Goal: Information Seeking & Learning: Learn about a topic

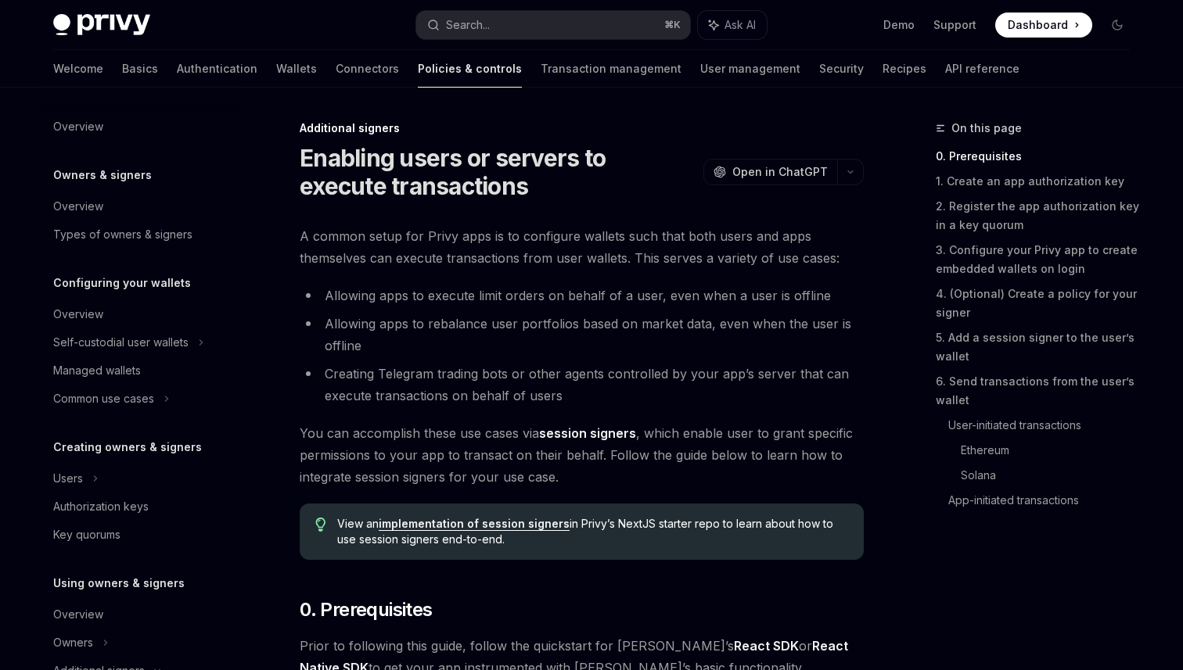
scroll to position [348, 0]
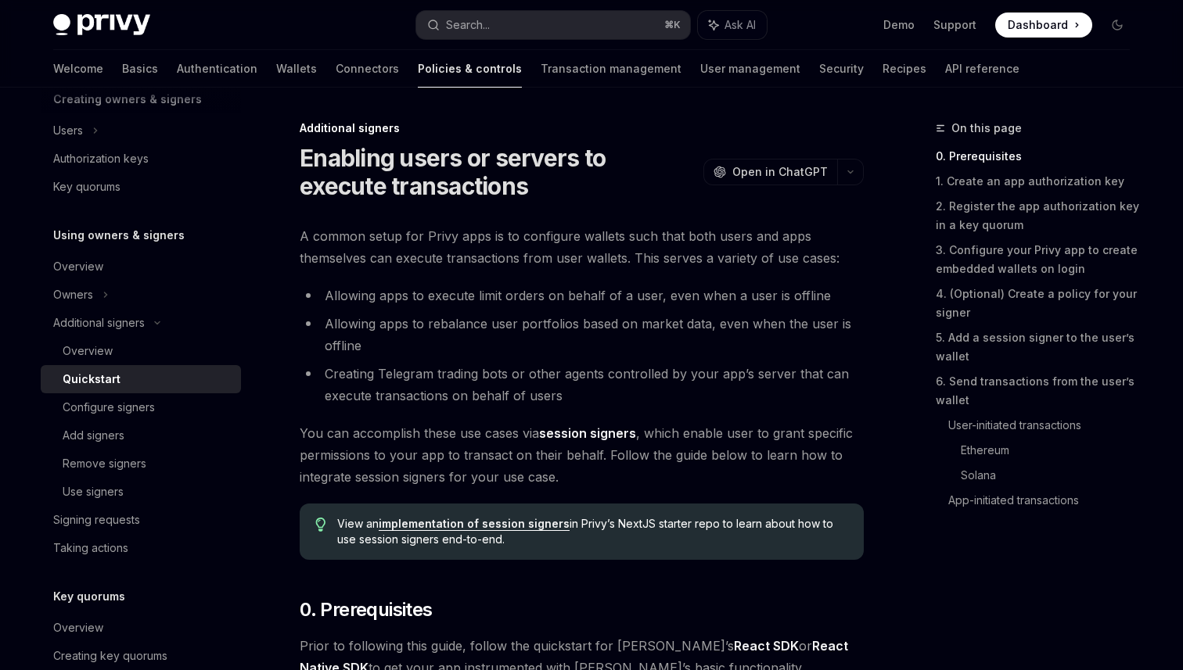
click at [614, 250] on span "A common setup for Privy apps is to configure wallets such that both users and …" at bounding box center [582, 247] width 564 height 44
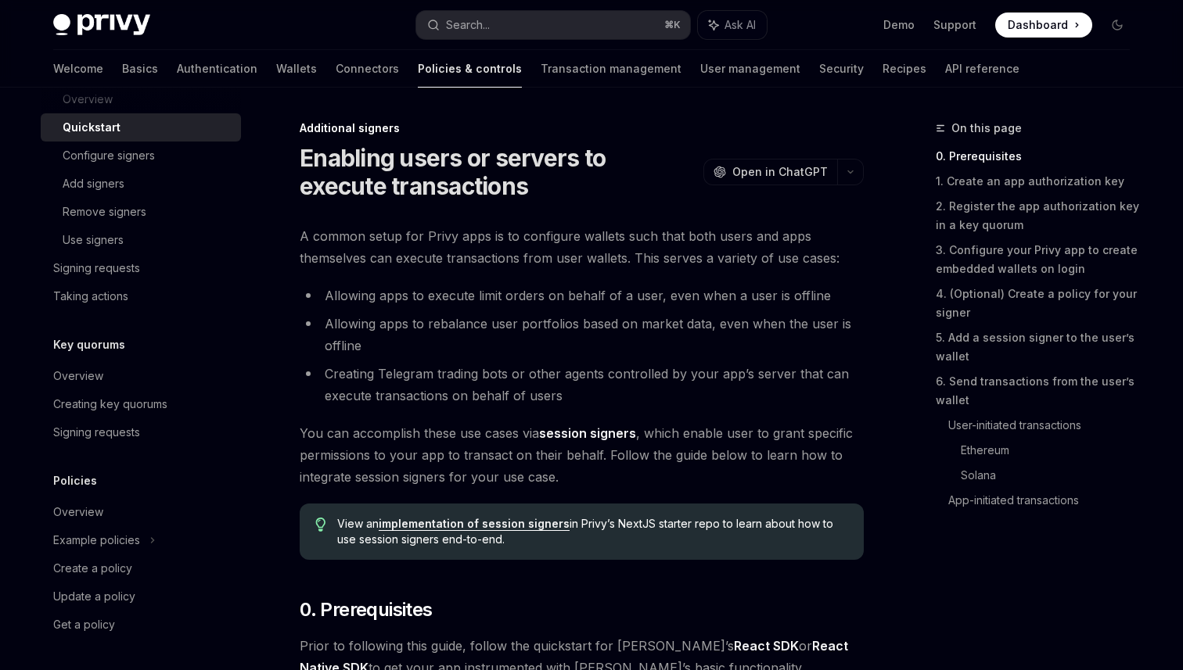
scroll to position [0, 0]
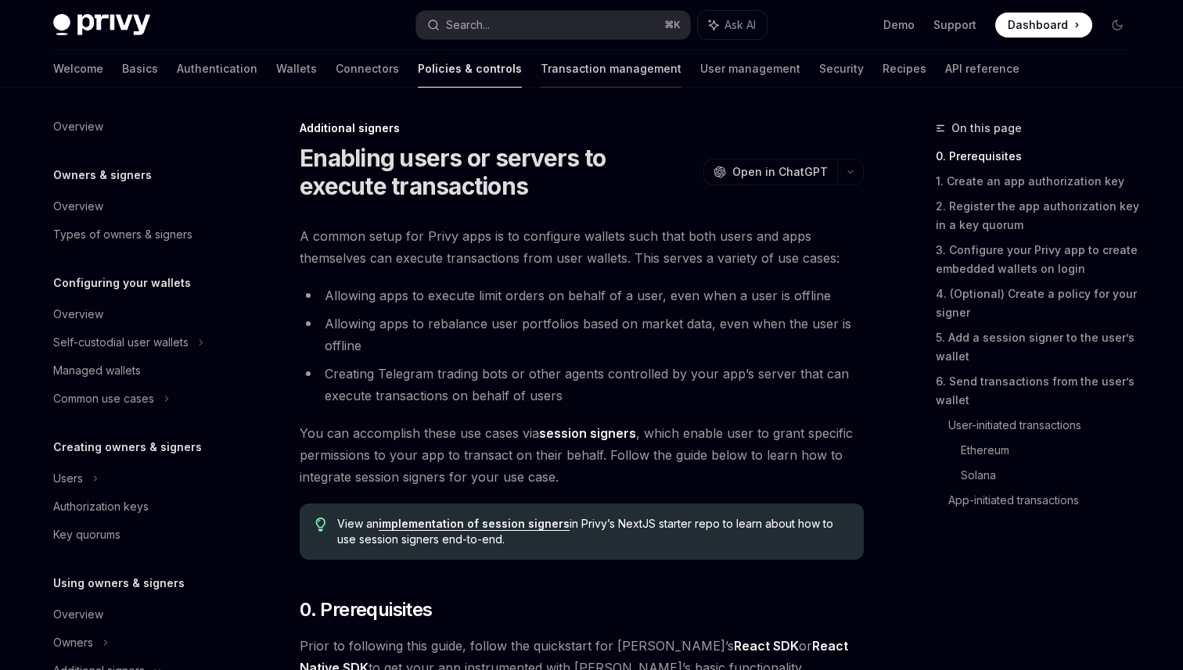
click at [553, 66] on link "Transaction management" at bounding box center [610, 69] width 141 height 38
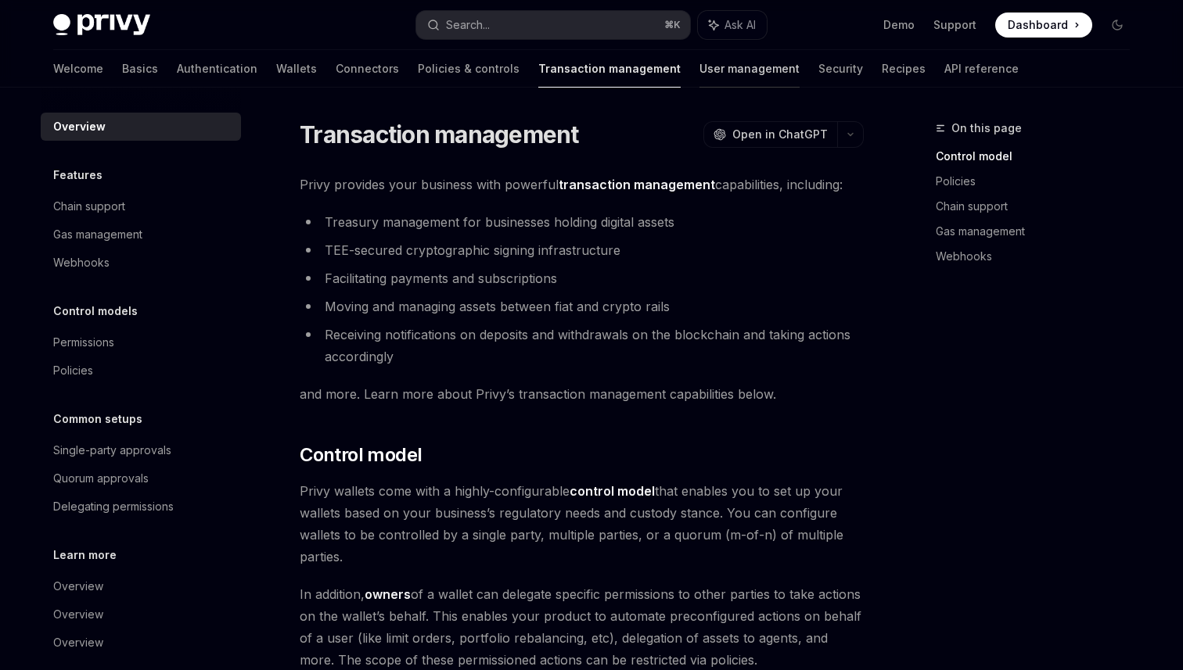
click at [699, 73] on link "User management" at bounding box center [749, 69] width 100 height 38
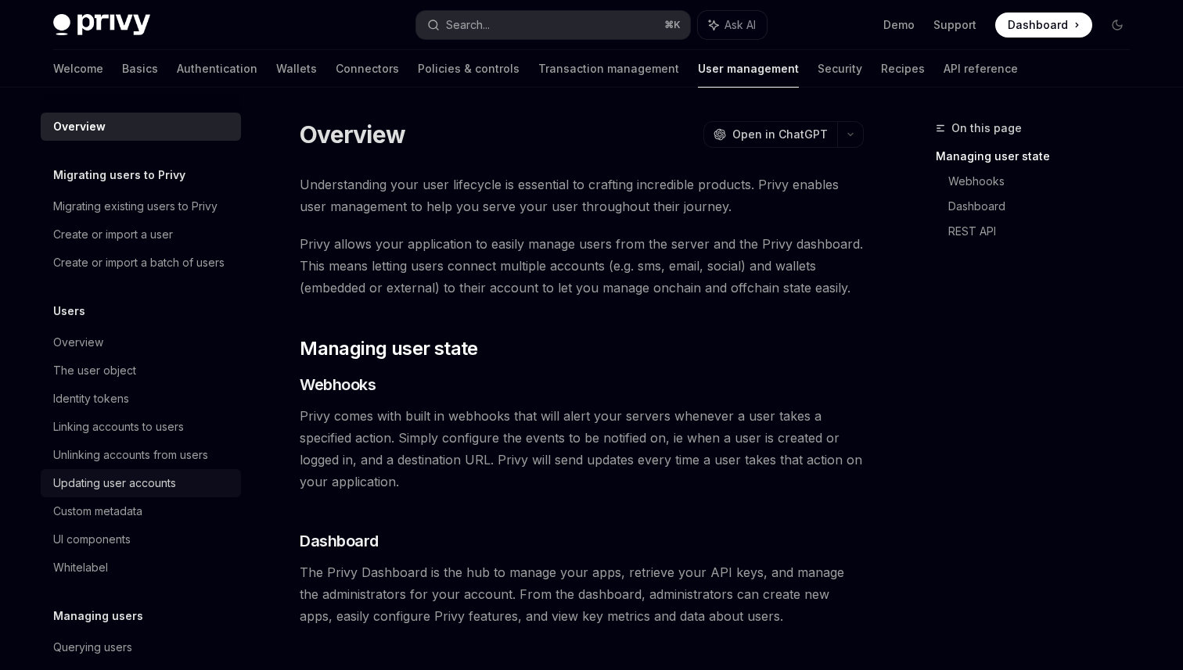
click at [104, 495] on link "Updating user accounts" at bounding box center [141, 483] width 200 height 28
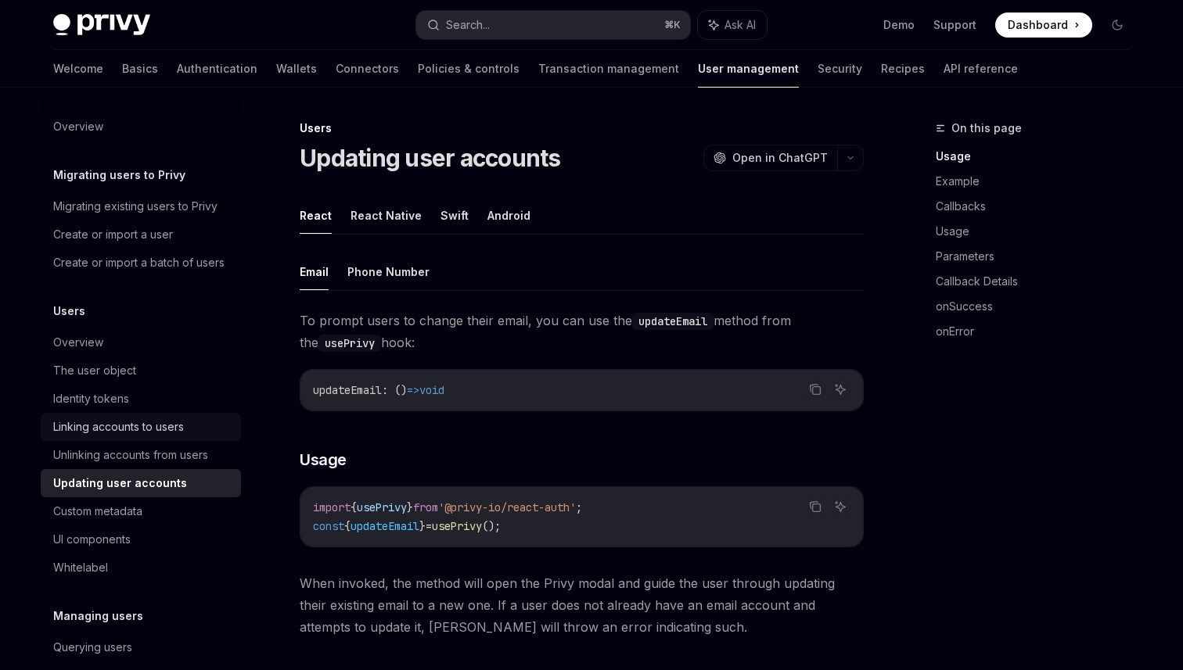
click at [145, 430] on div "Linking accounts to users" at bounding box center [118, 427] width 131 height 19
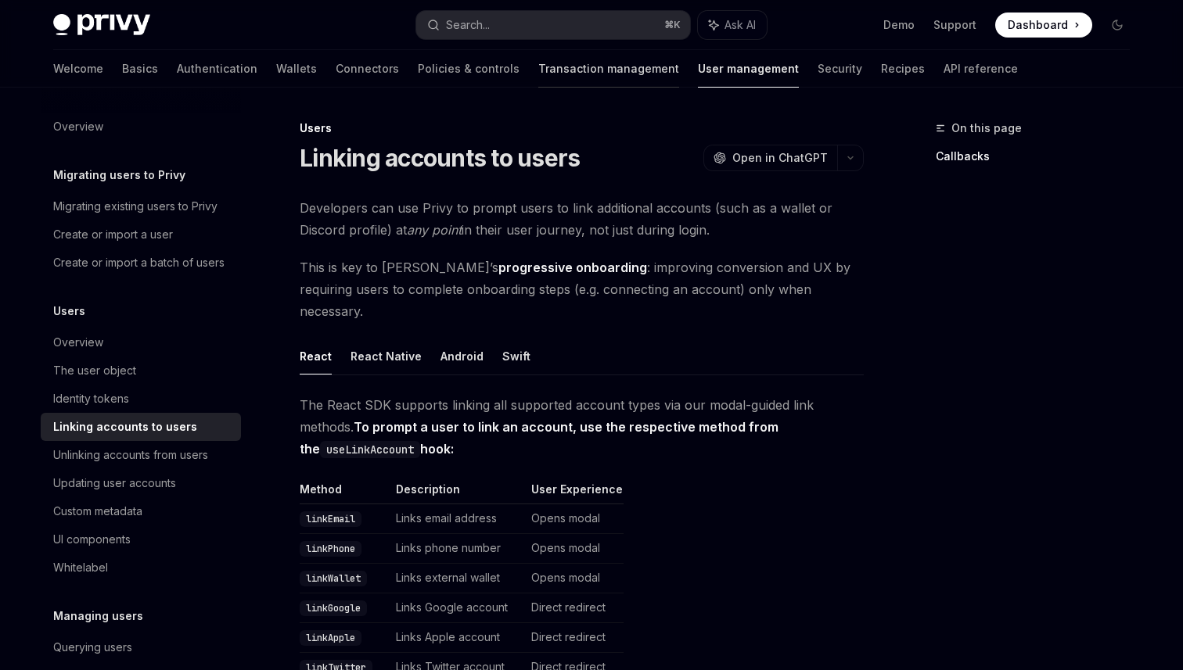
click at [538, 70] on link "Transaction management" at bounding box center [608, 69] width 141 height 38
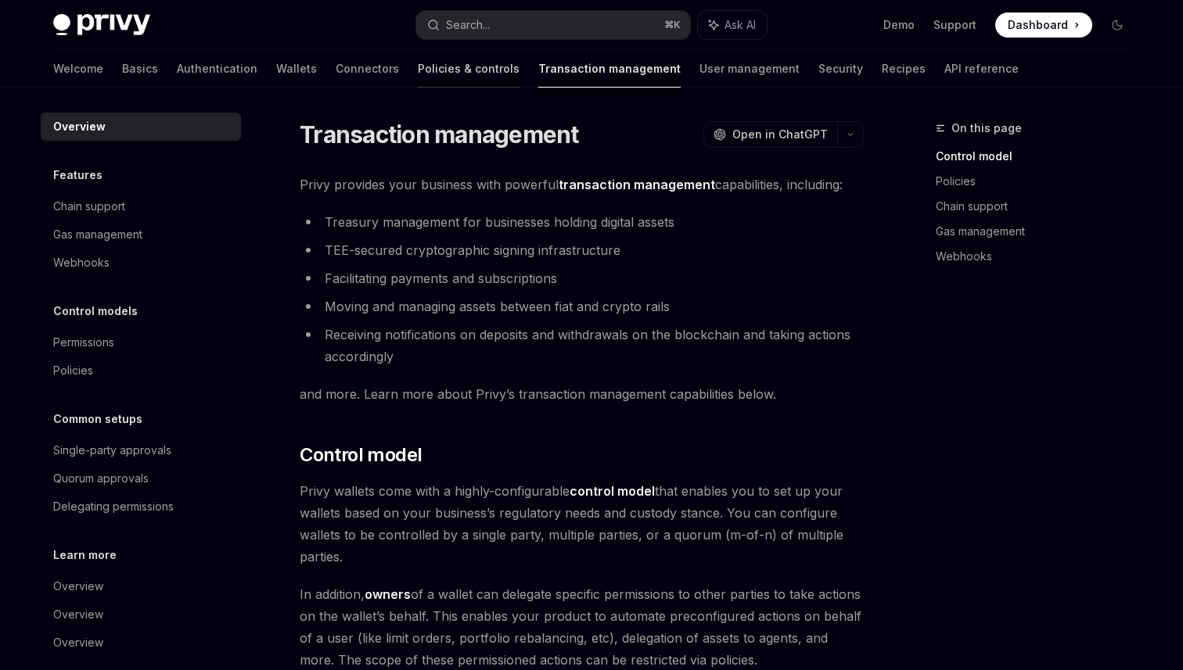
click at [418, 70] on link "Policies & controls" at bounding box center [469, 69] width 102 height 38
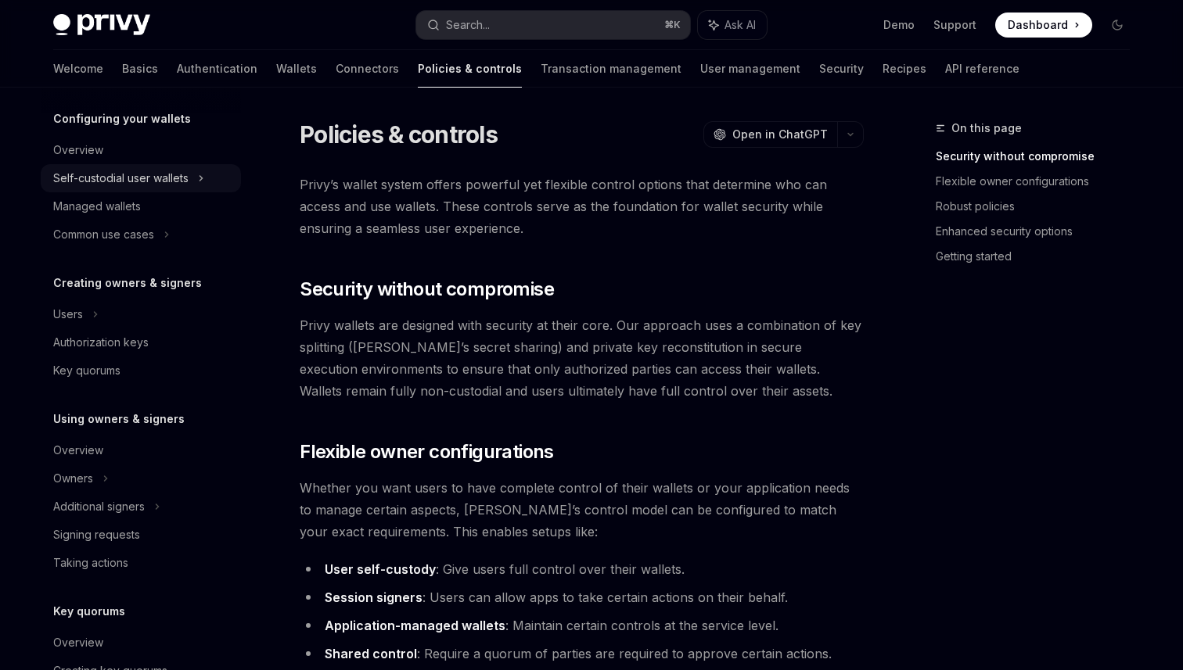
scroll to position [170, 0]
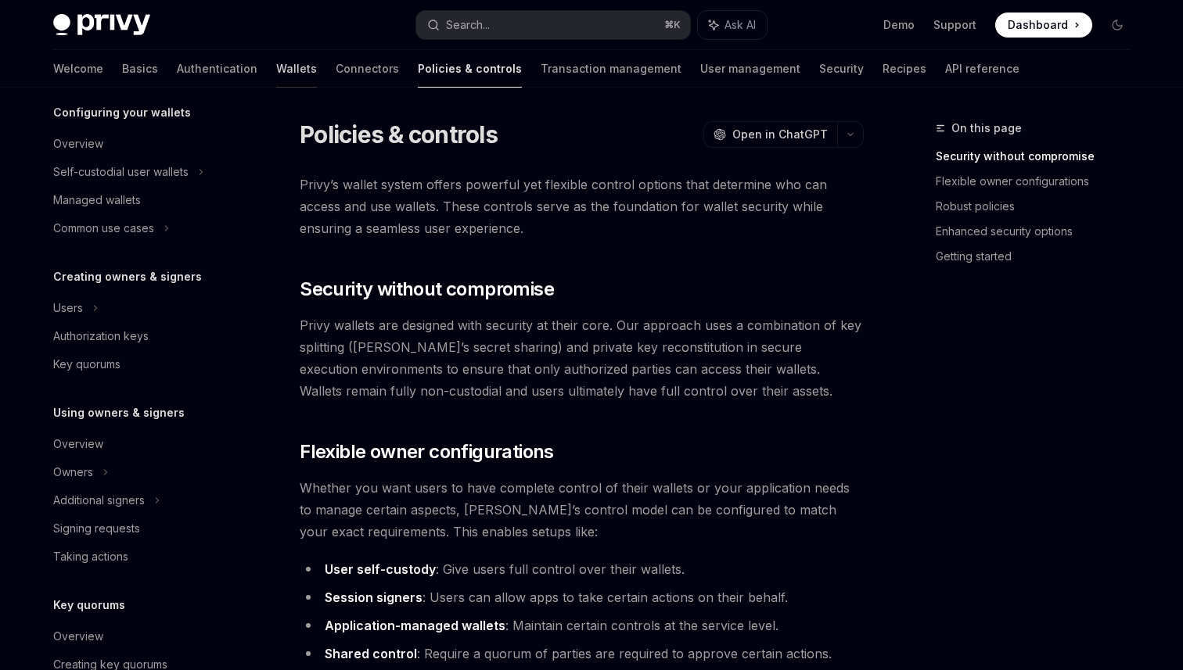
click at [276, 85] on link "Wallets" at bounding box center [296, 69] width 41 height 38
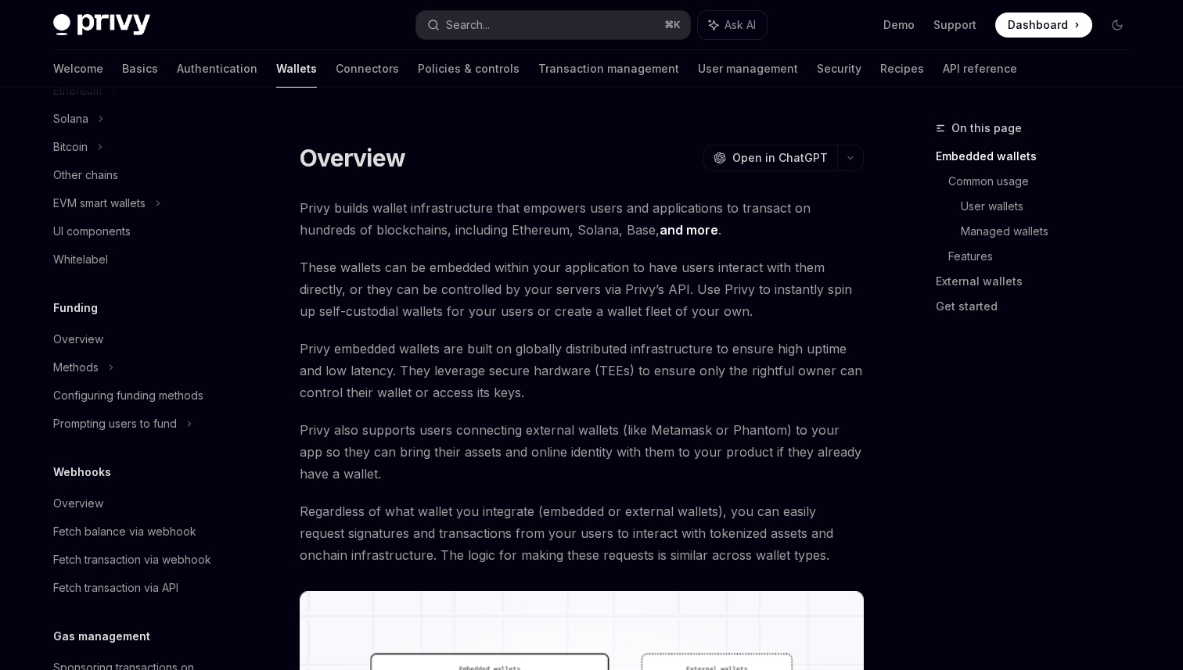
scroll to position [683, 0]
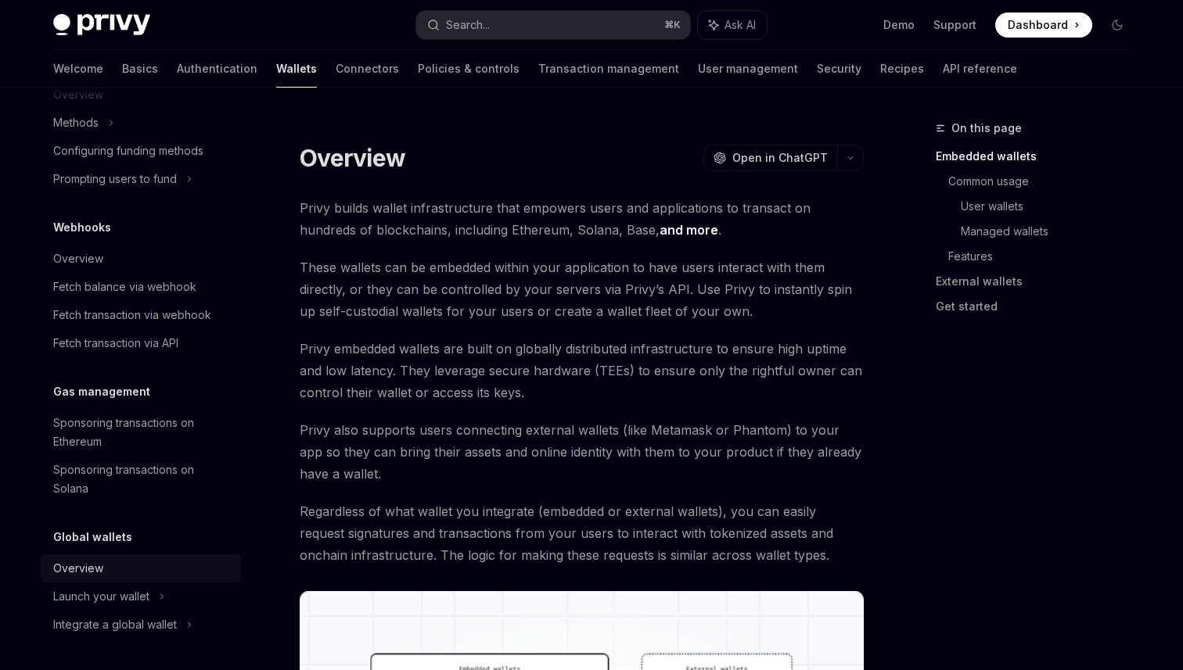
click at [120, 562] on div "Overview" at bounding box center [142, 568] width 178 height 19
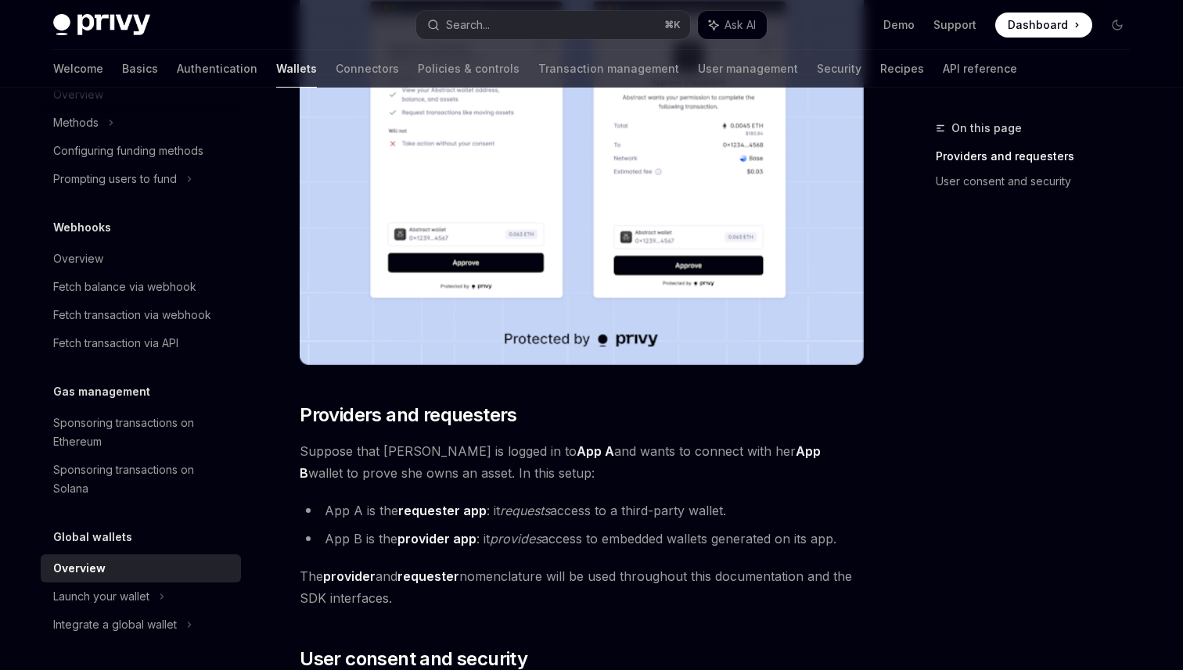
scroll to position [949, 0]
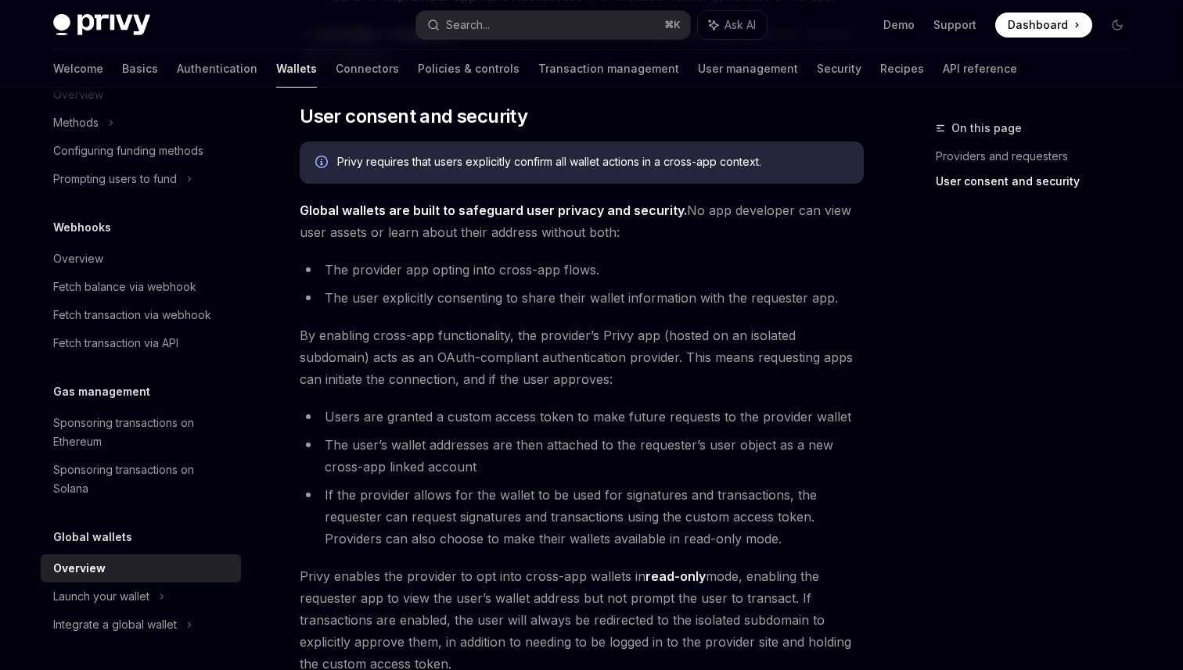
click at [527, 420] on li "Users are granted a custom access token to make future requests to the provider…" at bounding box center [582, 417] width 564 height 22
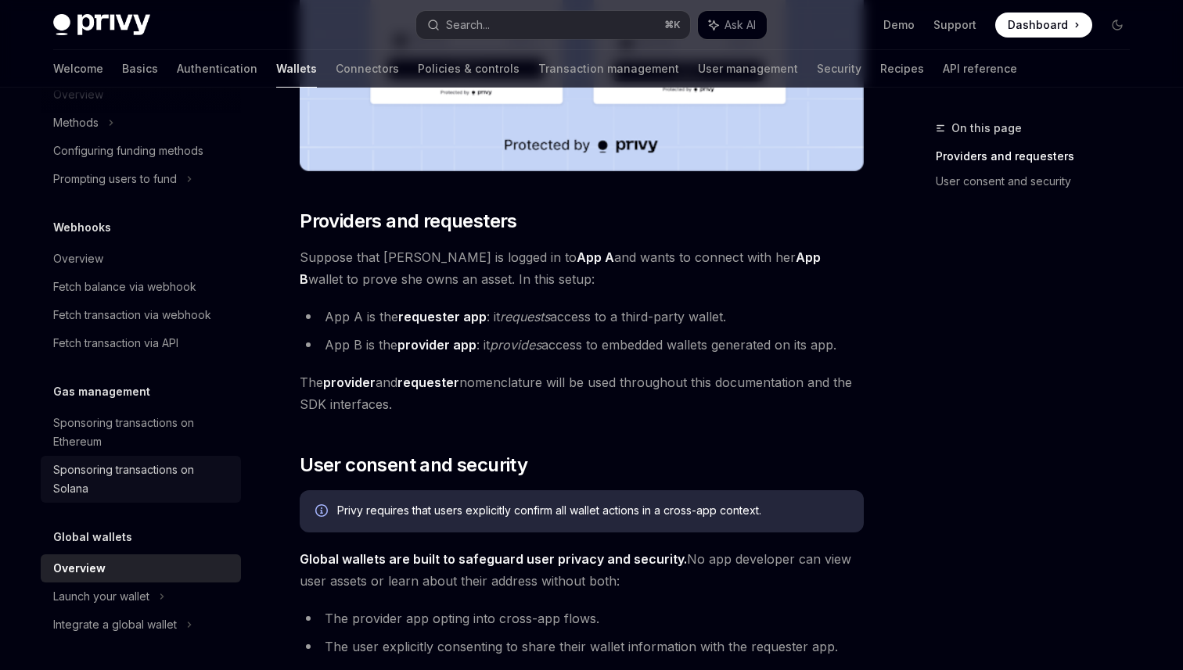
scroll to position [0, 0]
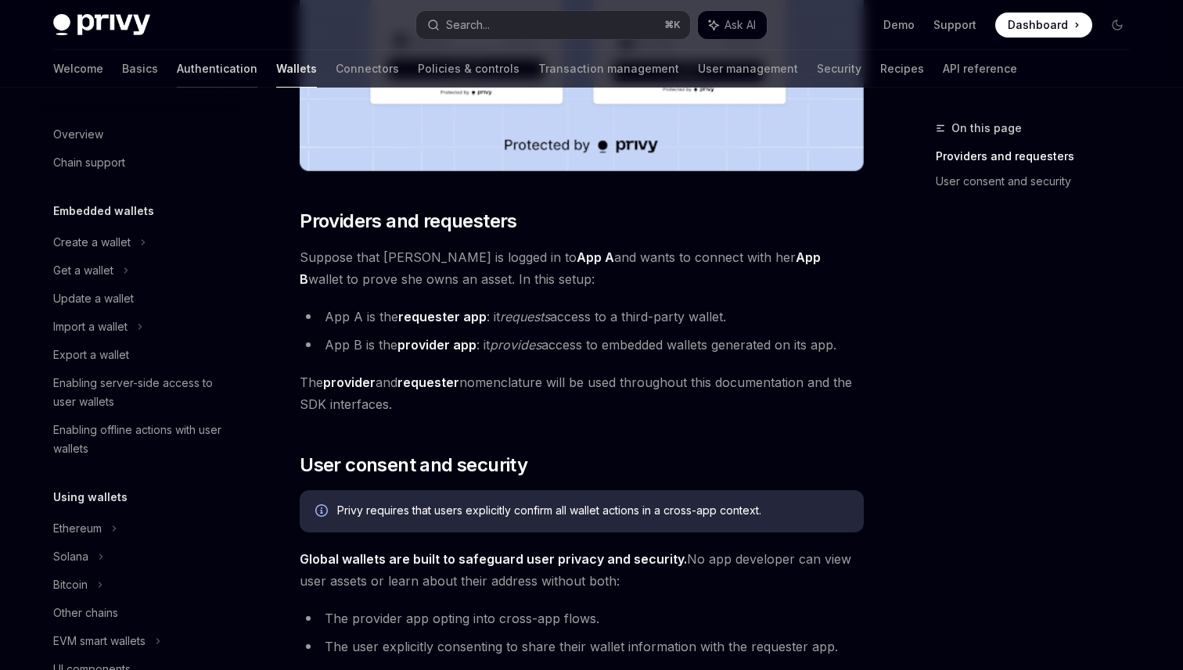
click at [177, 77] on link "Authentication" at bounding box center [217, 69] width 81 height 38
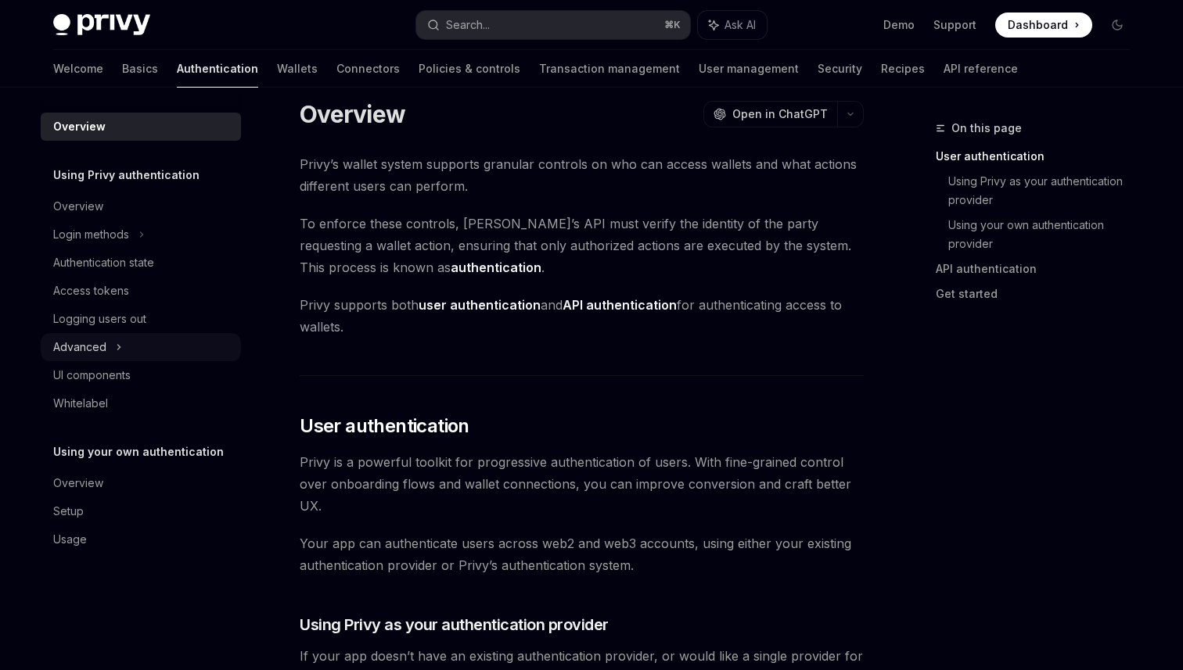
scroll to position [21, 0]
click at [122, 66] on link "Basics" at bounding box center [140, 69] width 36 height 38
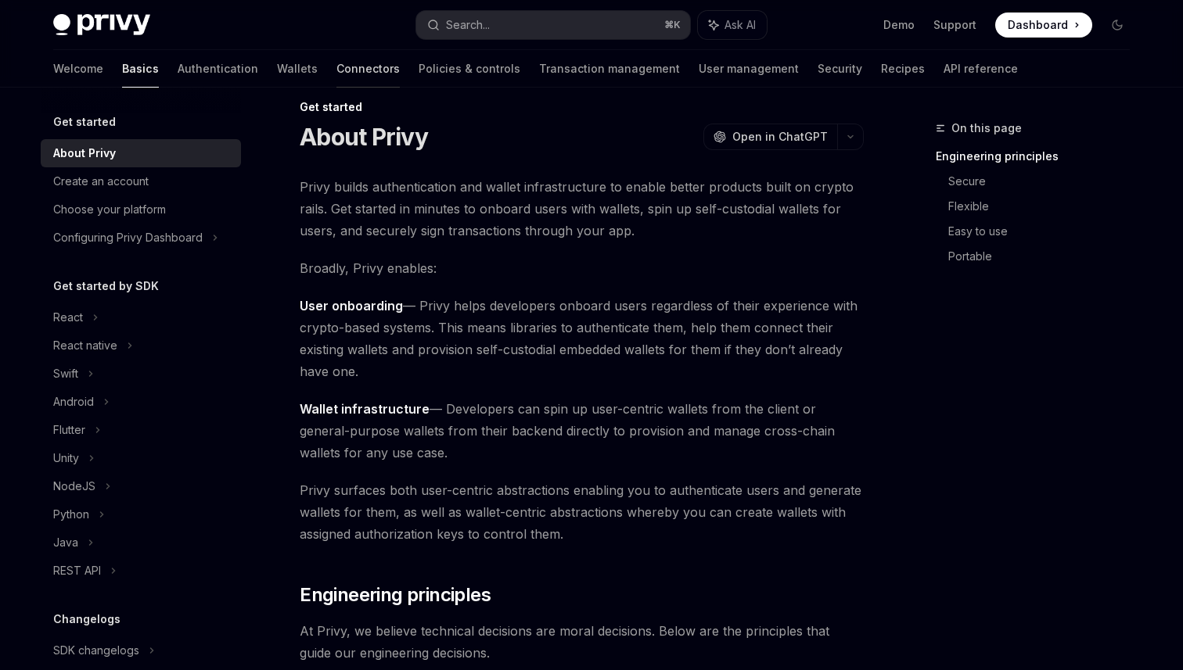
click at [336, 68] on link "Connectors" at bounding box center [367, 69] width 63 height 38
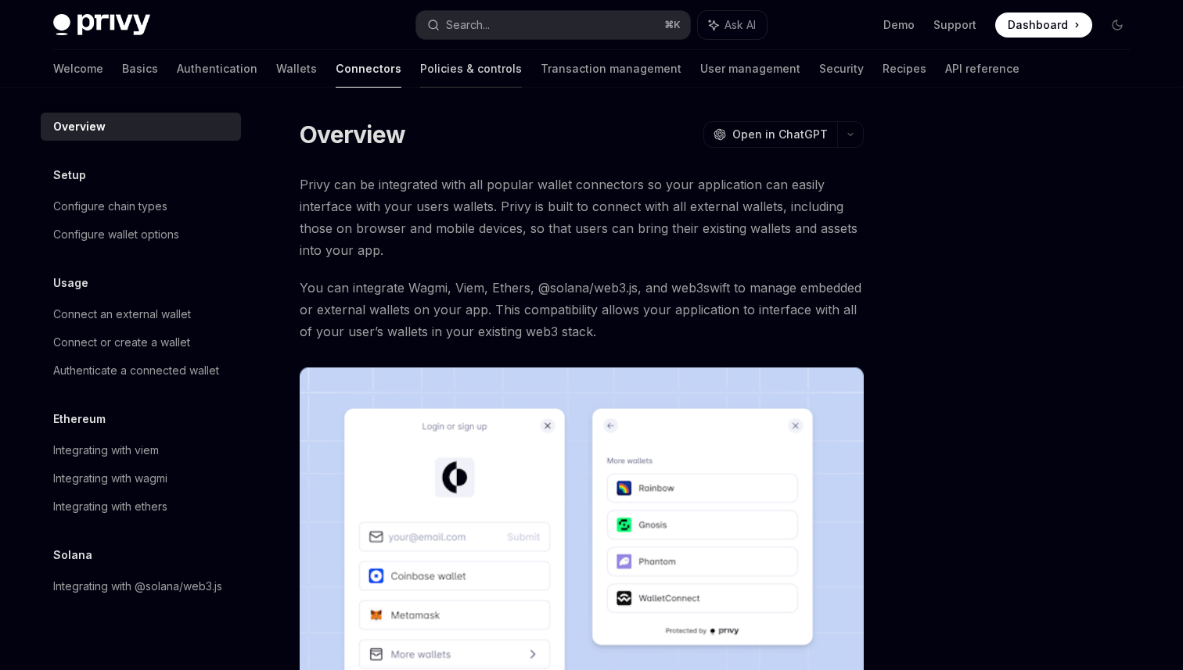
click at [420, 66] on link "Policies & controls" at bounding box center [471, 69] width 102 height 38
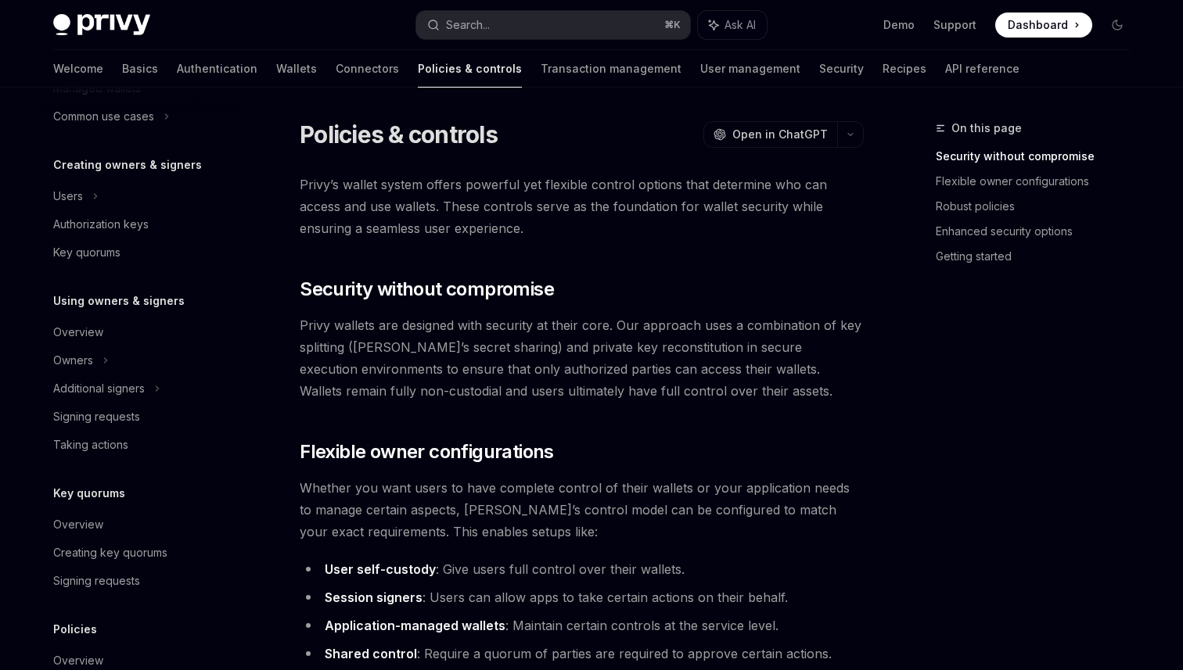
scroll to position [431, 0]
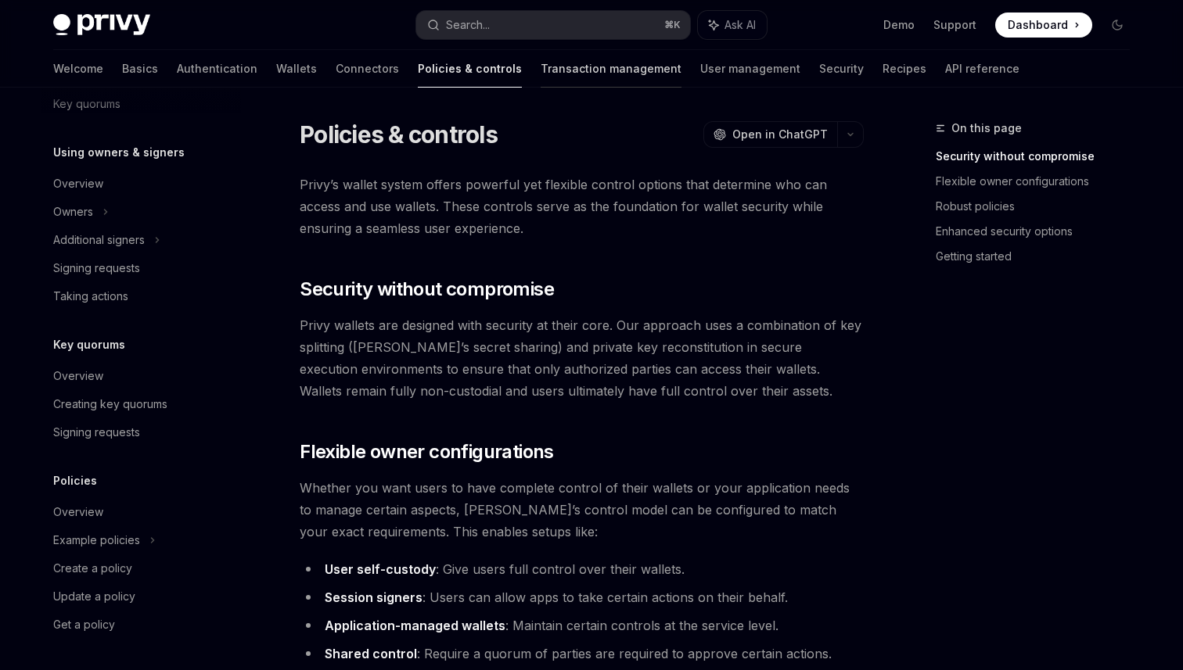
click at [540, 75] on link "Transaction management" at bounding box center [610, 69] width 141 height 38
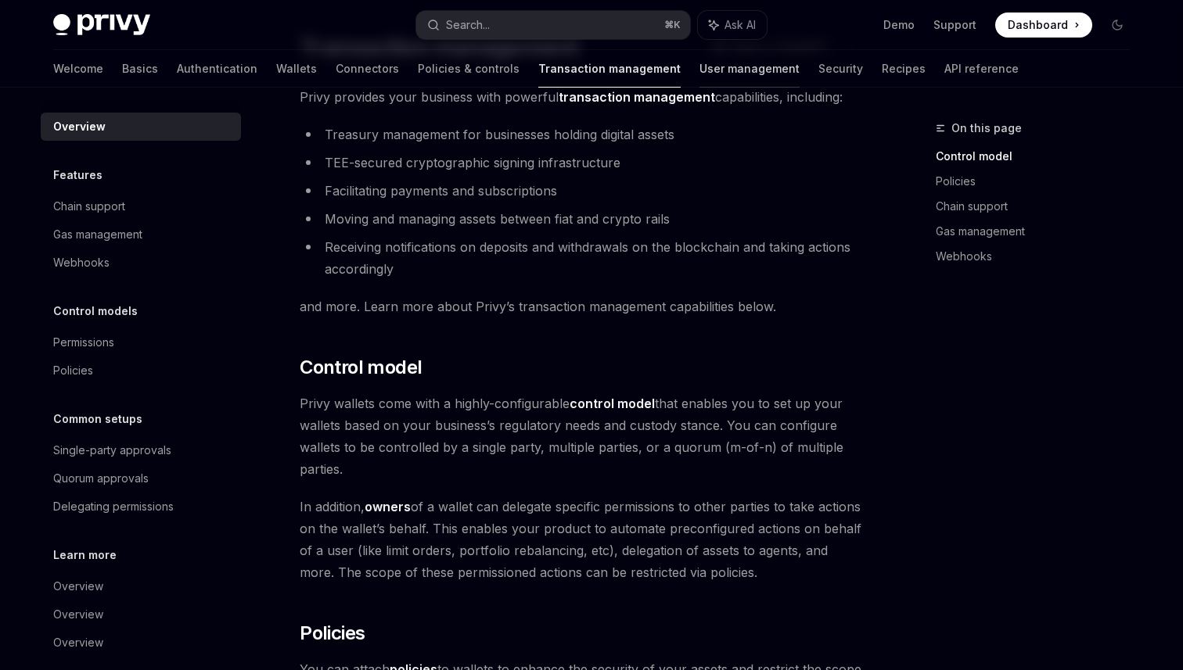
click at [699, 55] on link "User management" at bounding box center [749, 69] width 100 height 38
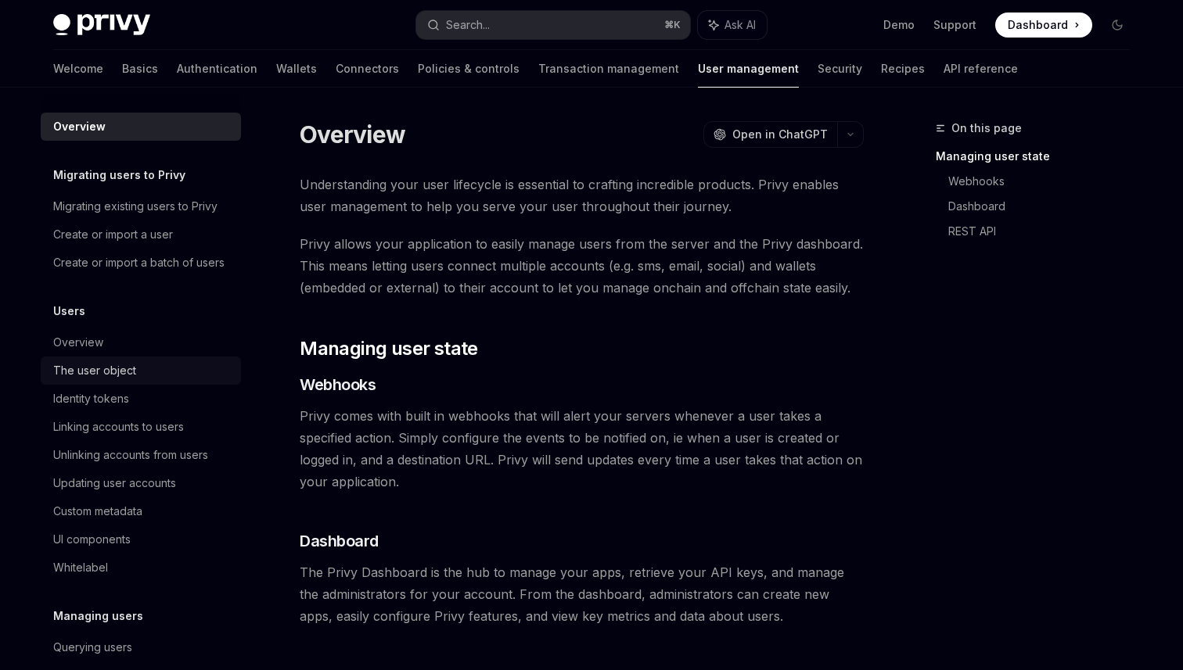
click at [83, 367] on div "The user object" at bounding box center [94, 370] width 83 height 19
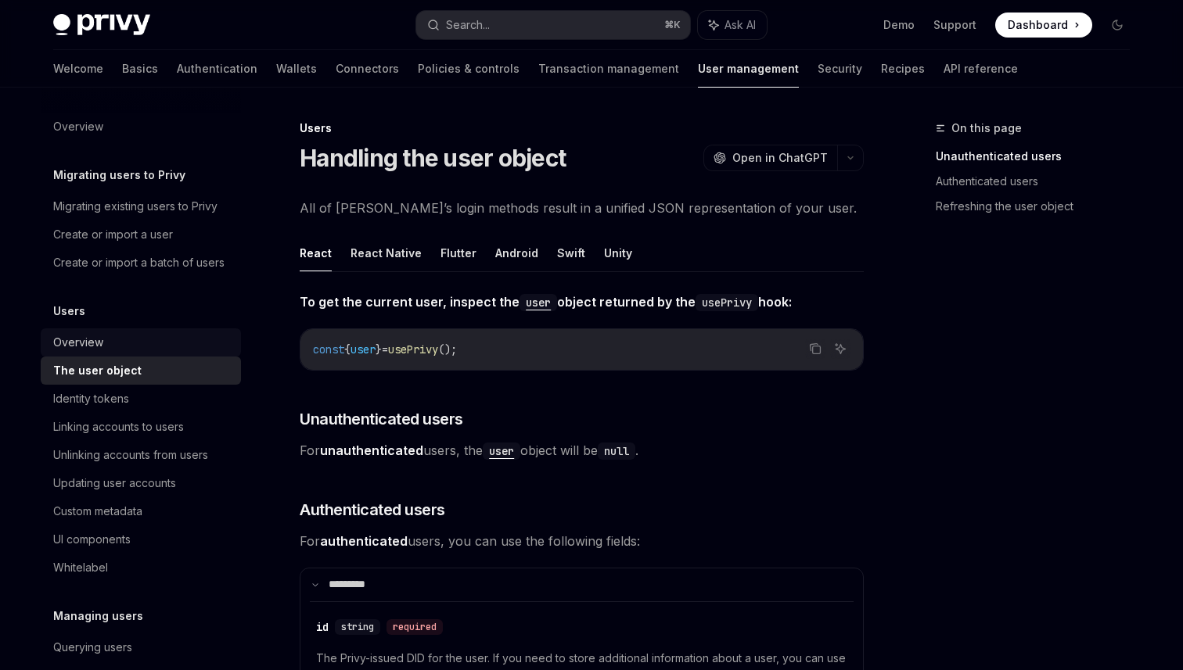
click at [82, 347] on div "Overview" at bounding box center [78, 342] width 50 height 19
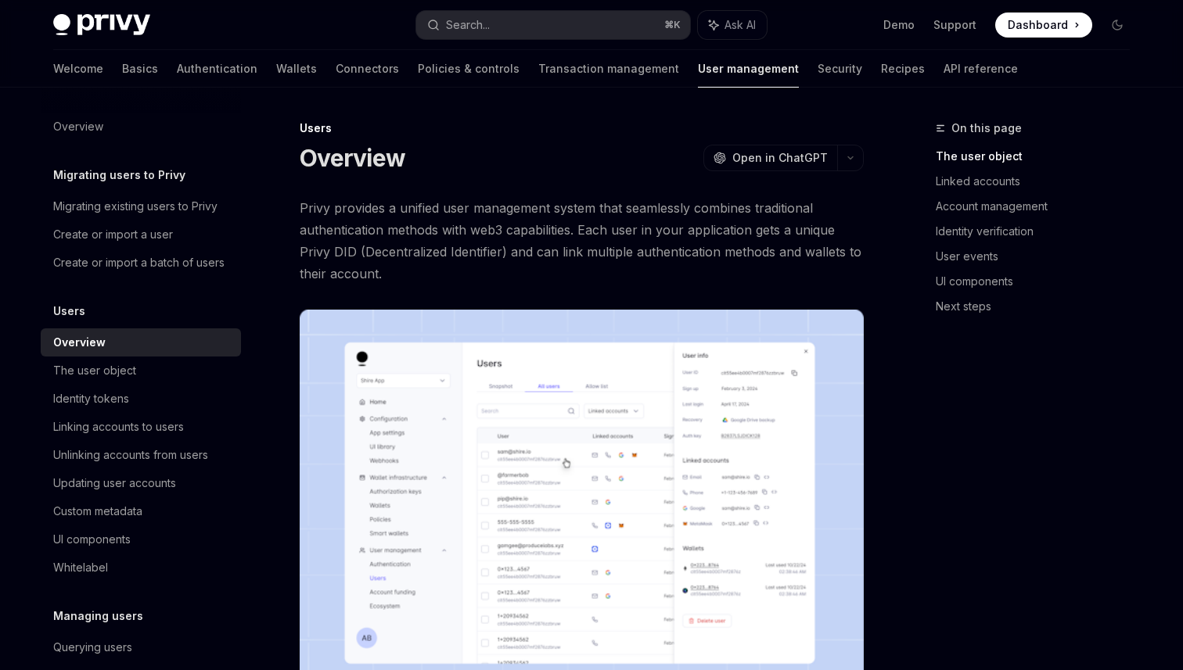
click at [82, 347] on div "Overview" at bounding box center [79, 342] width 52 height 19
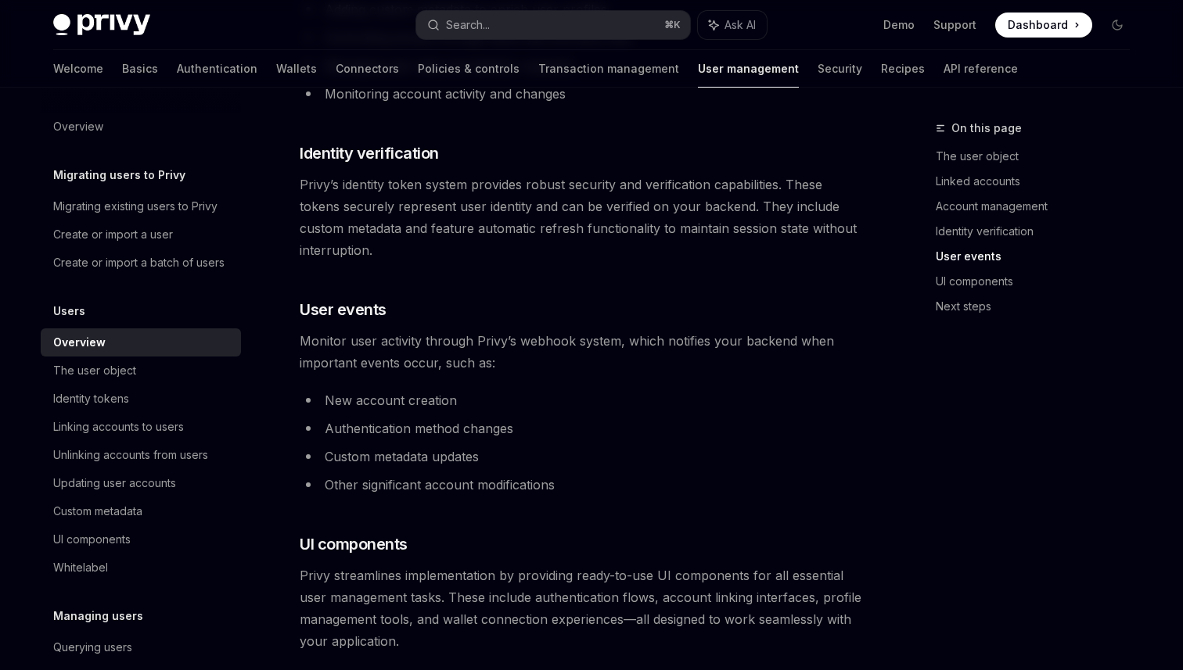
scroll to position [1256, 0]
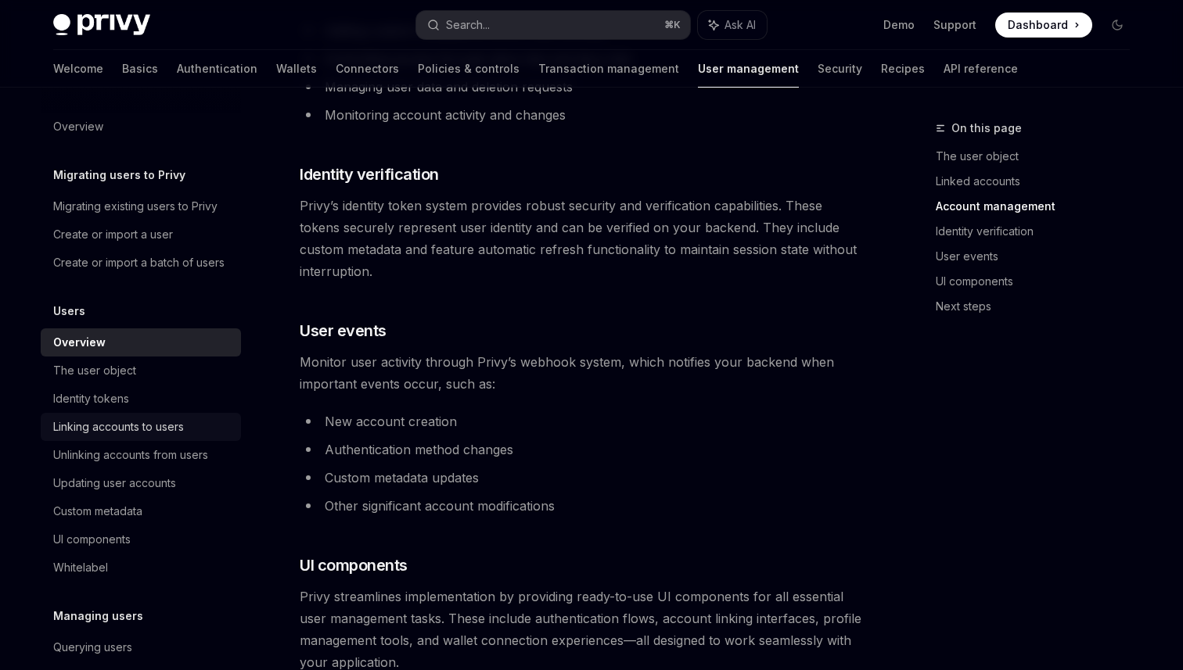
click at [145, 439] on link "Linking accounts to users" at bounding box center [141, 427] width 200 height 28
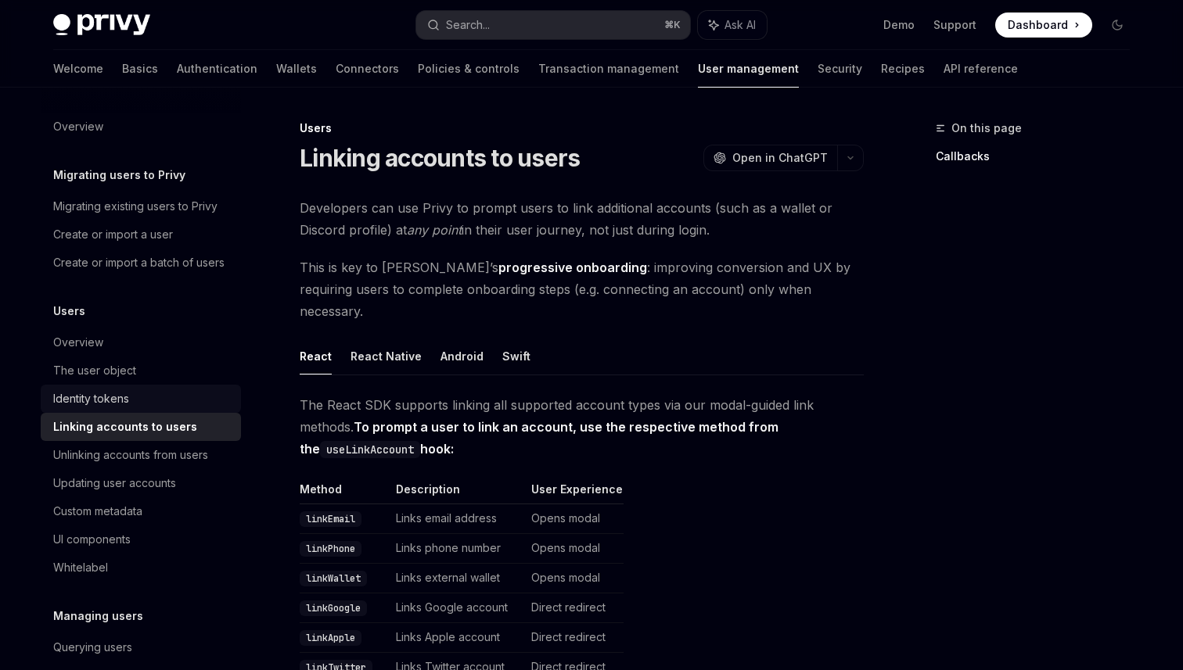
click at [136, 404] on div "Identity tokens" at bounding box center [142, 398] width 178 height 19
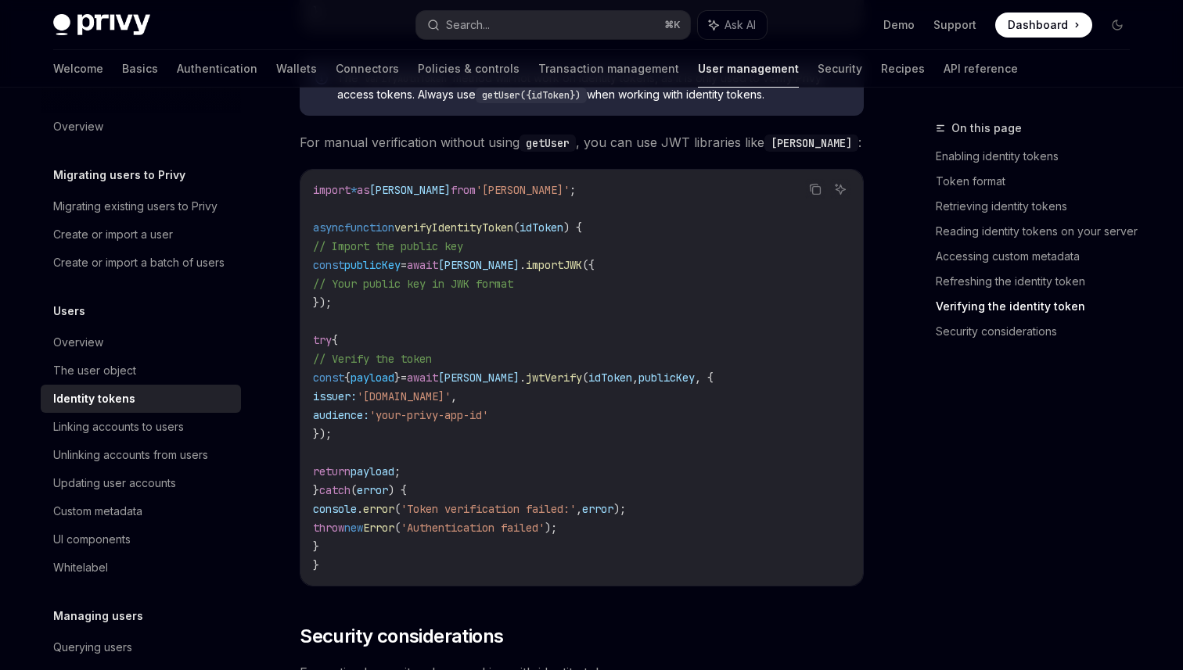
scroll to position [5087, 0]
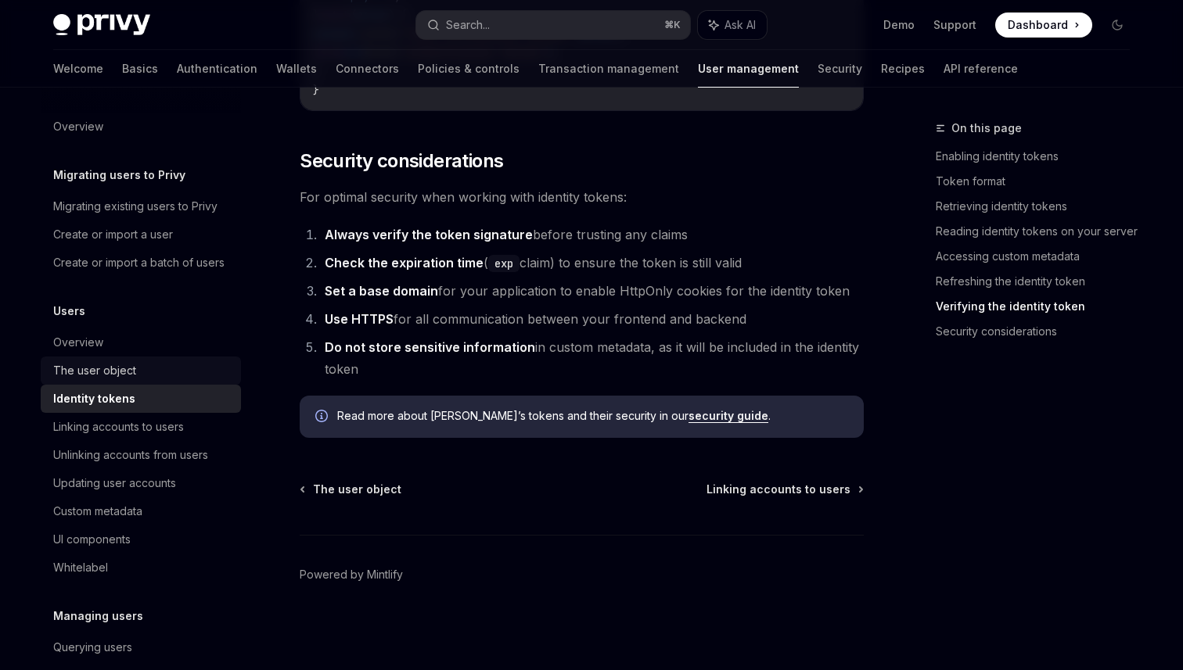
click at [131, 382] on link "The user object" at bounding box center [141, 371] width 200 height 28
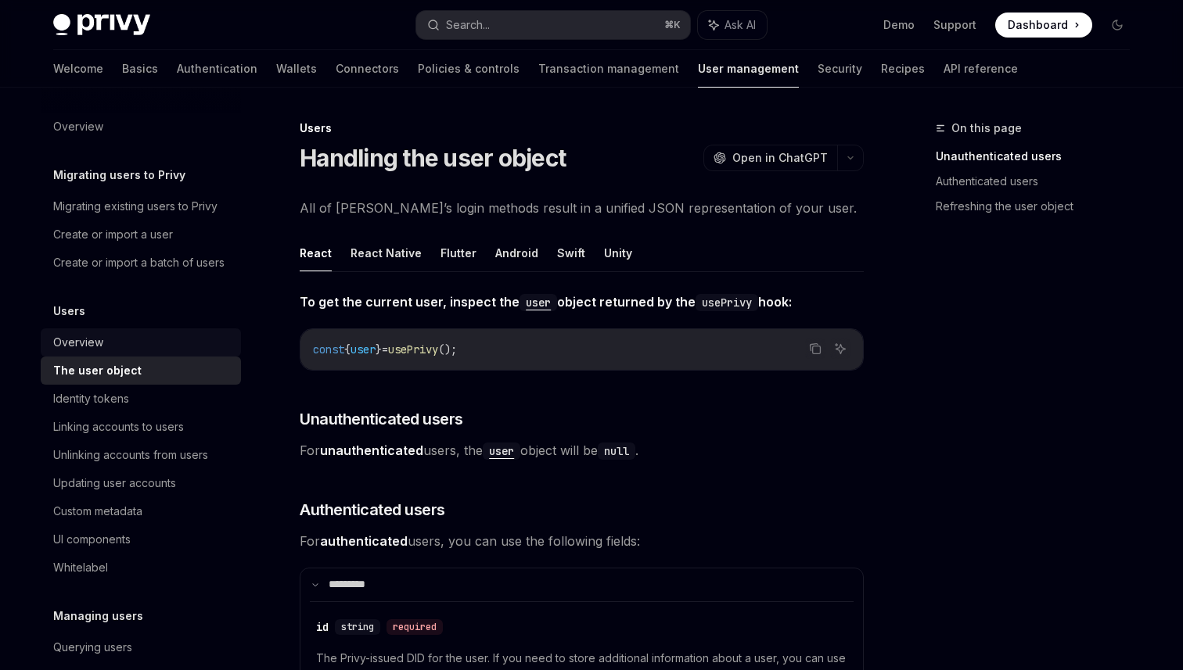
click at [170, 344] on div "Overview" at bounding box center [142, 342] width 178 height 19
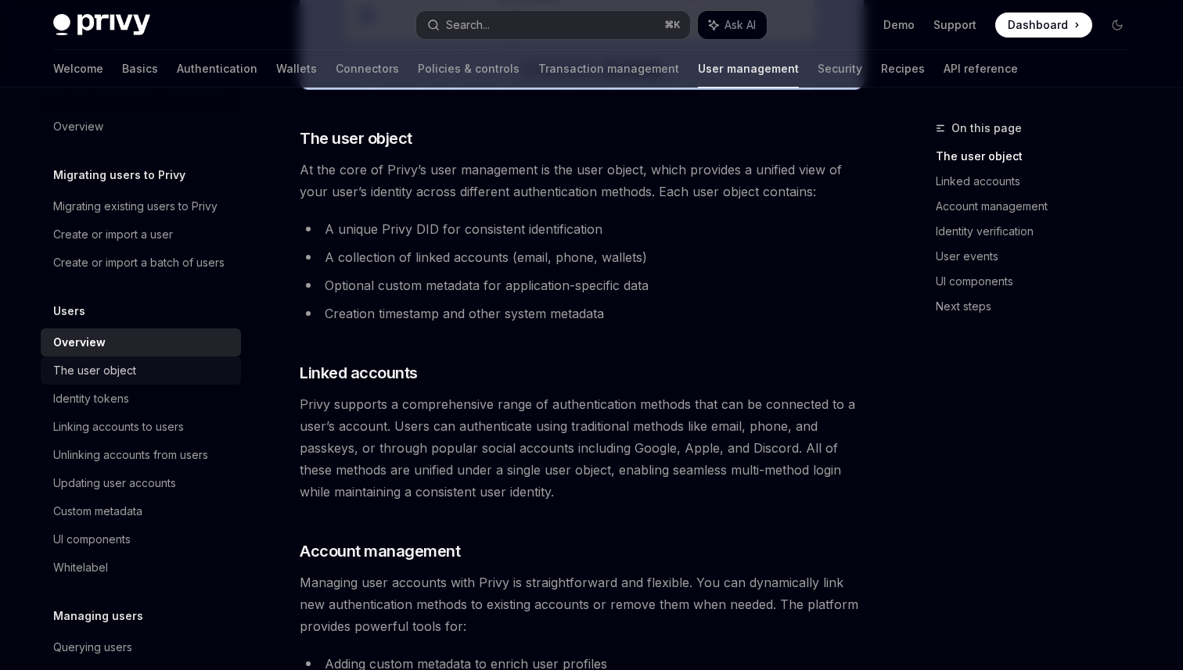
scroll to position [621, 0]
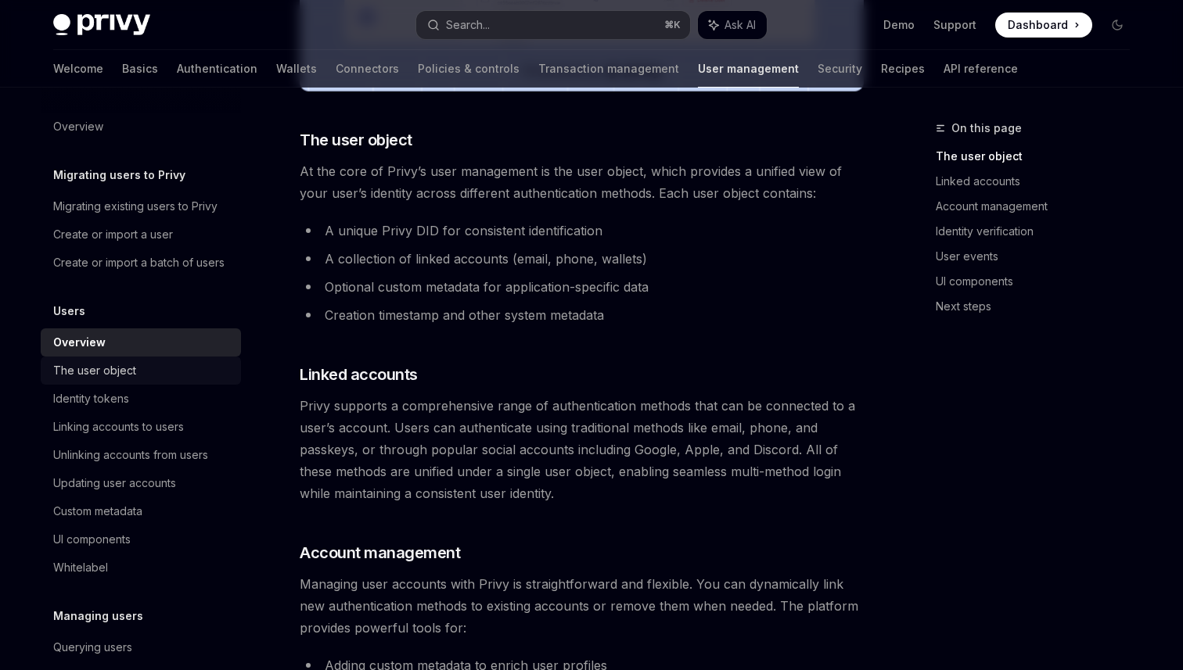
click at [102, 382] on link "The user object" at bounding box center [141, 371] width 200 height 28
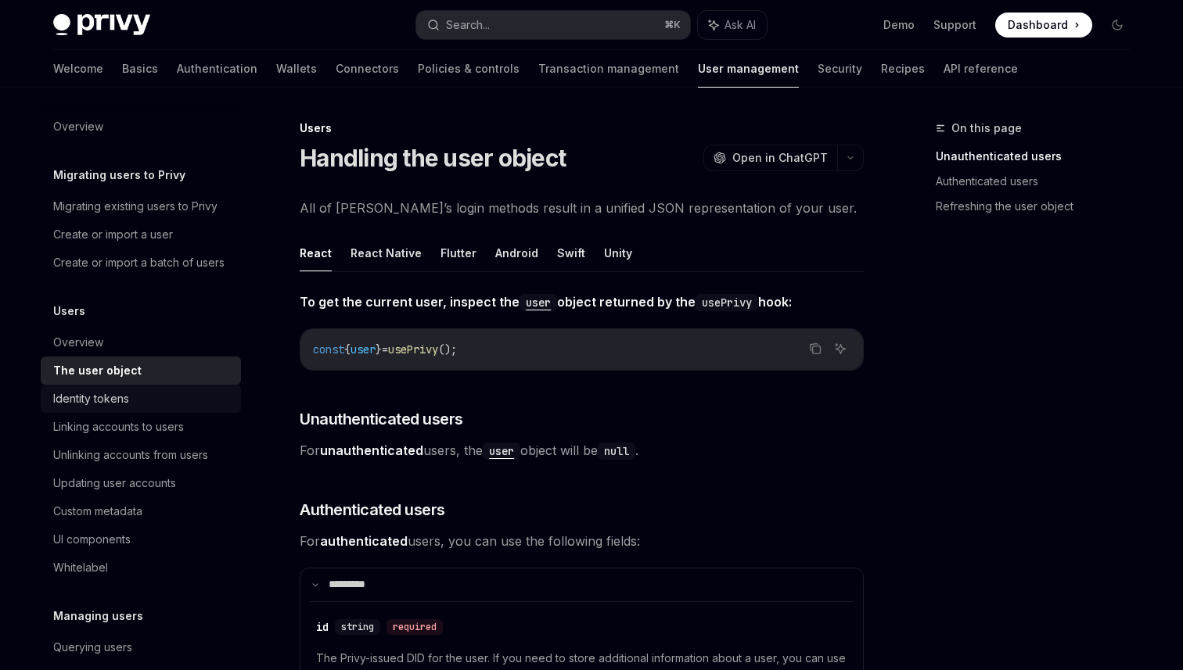
click at [100, 404] on div "Identity tokens" at bounding box center [91, 398] width 76 height 19
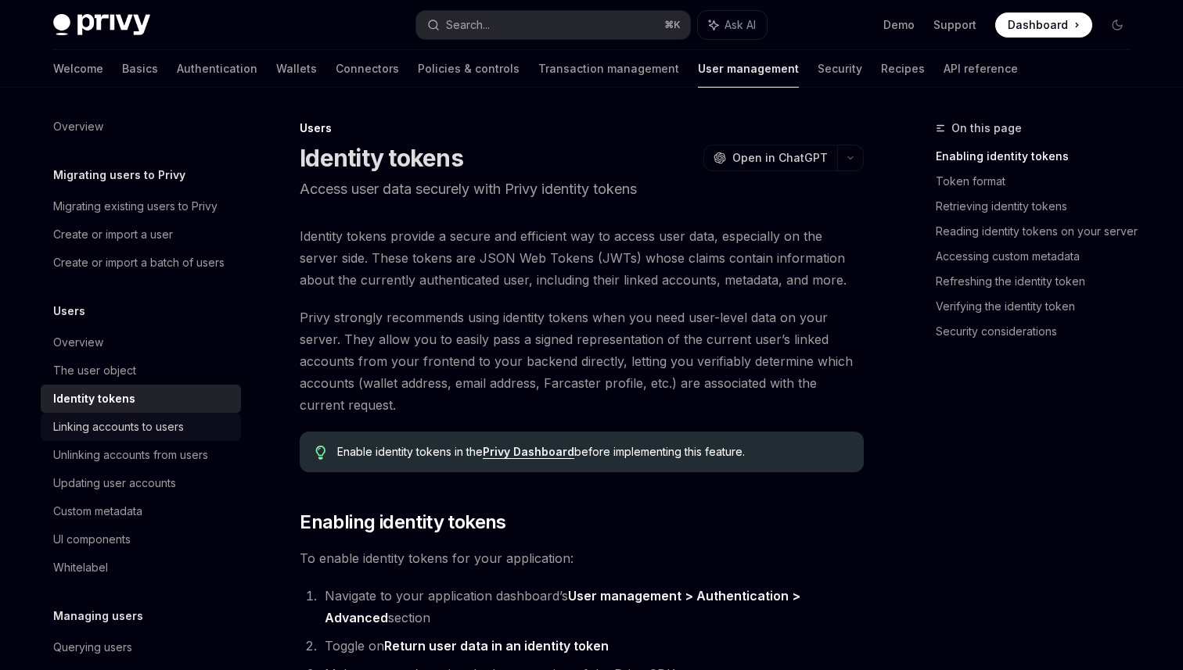
click at [109, 437] on link "Linking accounts to users" at bounding box center [141, 427] width 200 height 28
type textarea "*"
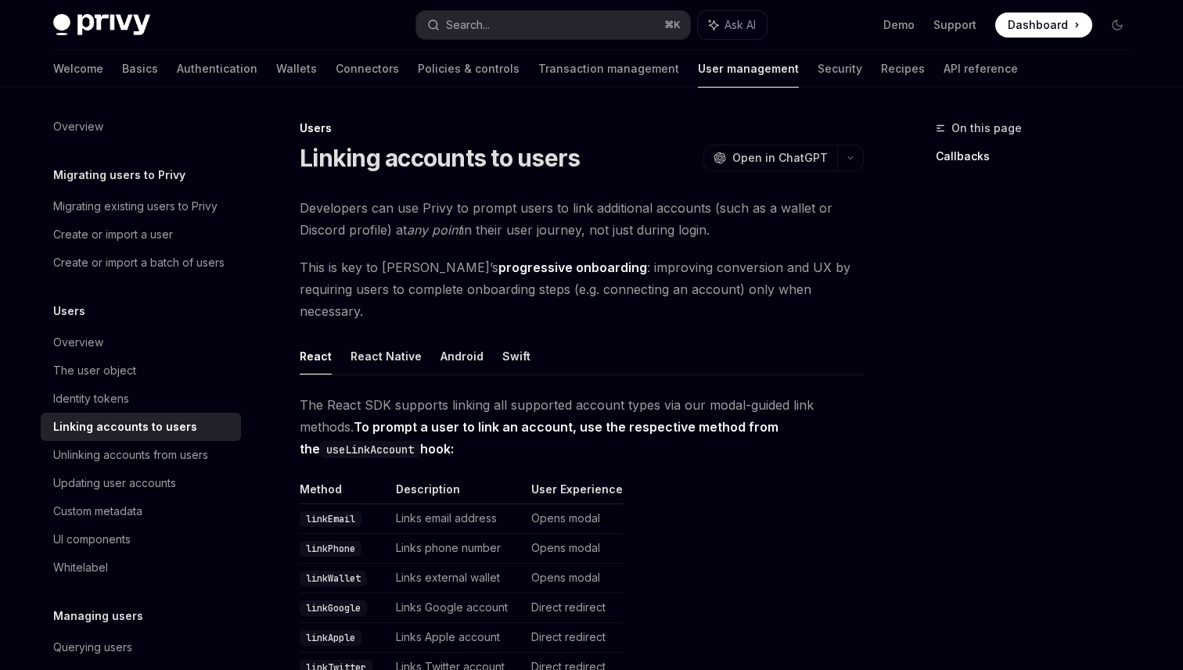
click at [435, 71] on div "Welcome Basics Authentication Wallets Connectors Policies & controls Transactio…" at bounding box center [535, 69] width 964 height 38
